Goal: Information Seeking & Learning: Learn about a topic

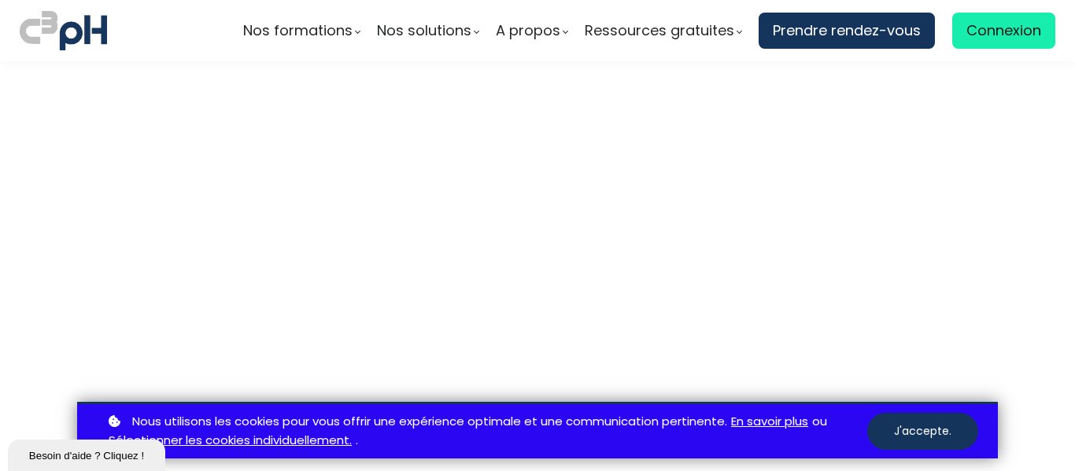
scroll to position [4440, 0]
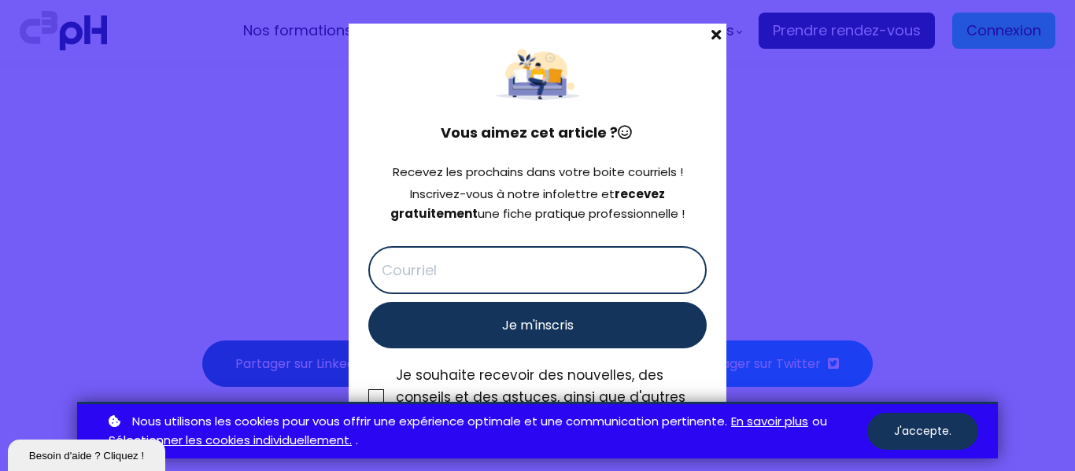
scroll to position [7205, 0]
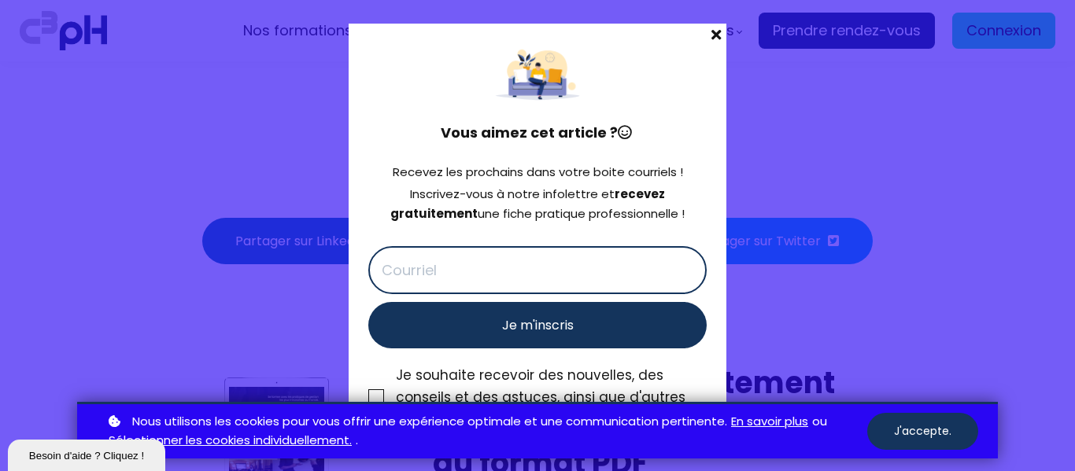
click at [713, 31] on span at bounding box center [716, 35] width 20 height 22
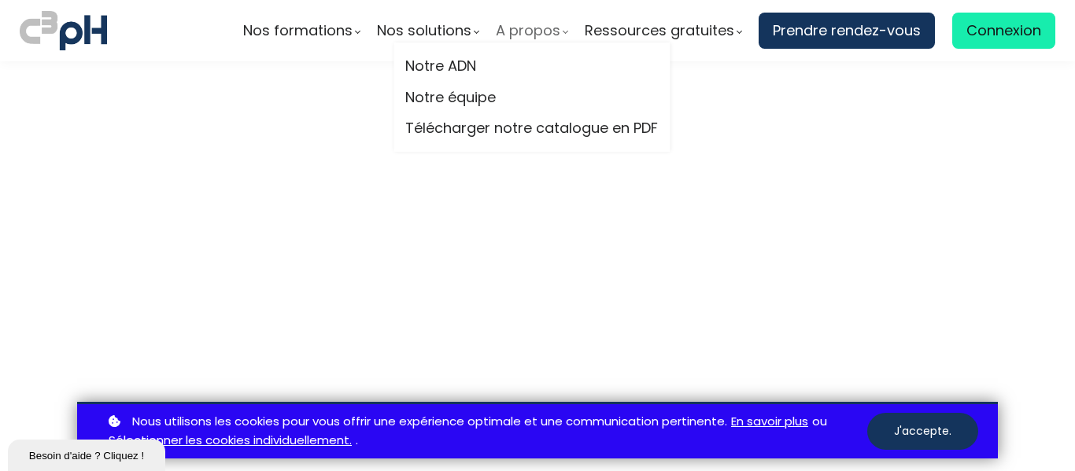
scroll to position [4510, 0]
